Goal: Find specific page/section: Find specific page/section

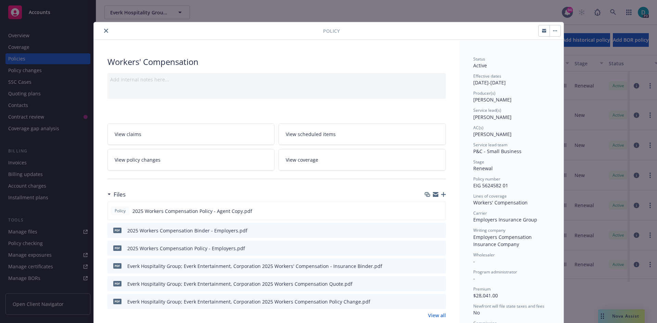
click at [104, 29] on icon "close" at bounding box center [106, 31] width 4 height 4
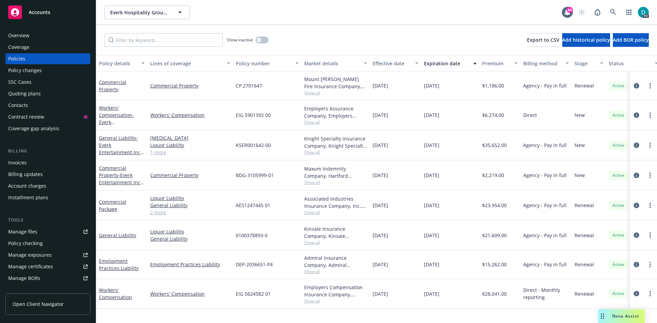
click at [105, 32] on div "Show inactive Export to CSV Add historical policy Add BOR policy" at bounding box center [376, 40] width 560 height 30
